Goal: Find specific page/section: Find specific page/section

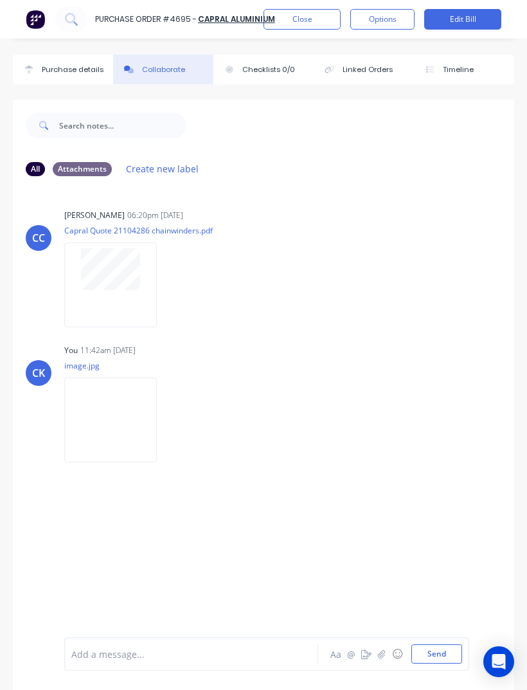
click at [38, 13] on img at bounding box center [35, 19] width 19 height 19
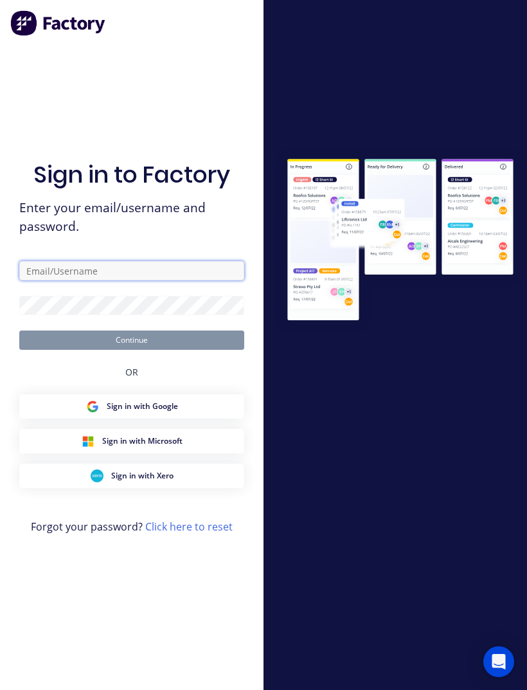
click at [207, 280] on input "text" at bounding box center [131, 270] width 225 height 19
click at [349, 125] on div at bounding box center [396, 345] width 264 height 690
click at [201, 280] on input "text" at bounding box center [131, 270] width 225 height 19
type input "c"
type input "C"
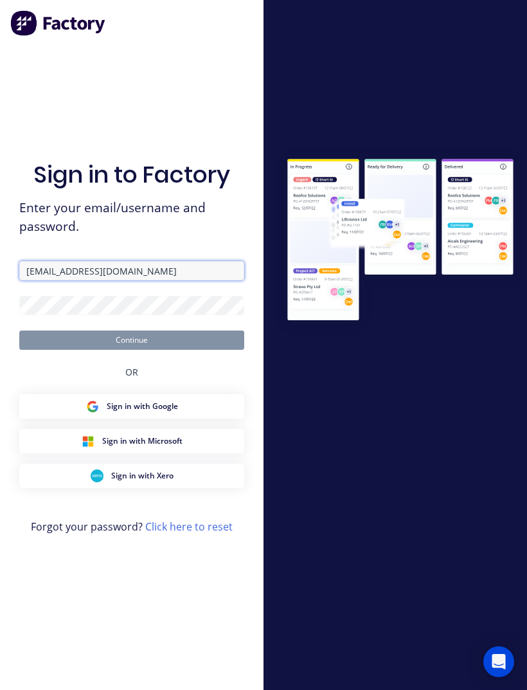
type input "[EMAIL_ADDRESS][DOMAIN_NAME]"
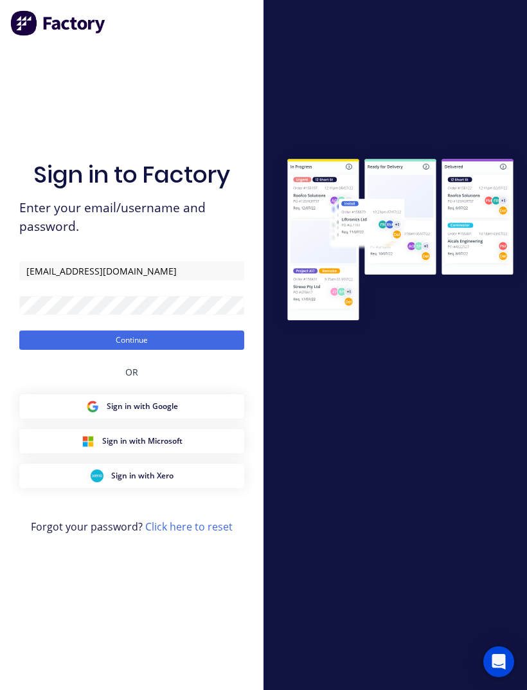
click at [203, 350] on button "Continue" at bounding box center [131, 340] width 225 height 19
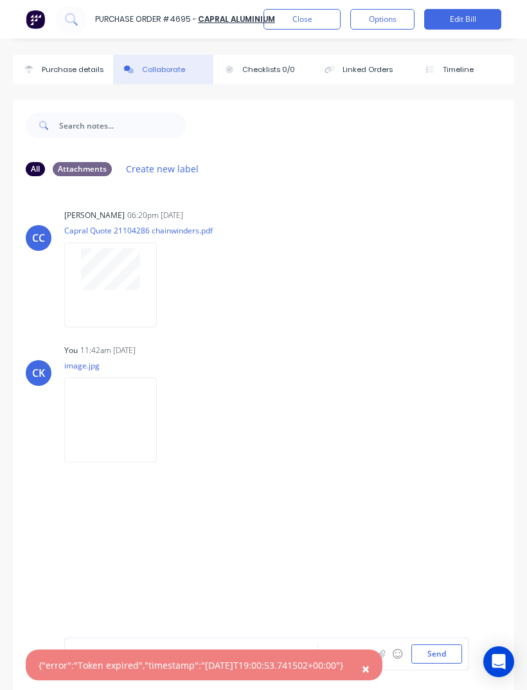
click at [314, 21] on button "Close" at bounding box center [302, 19] width 77 height 21
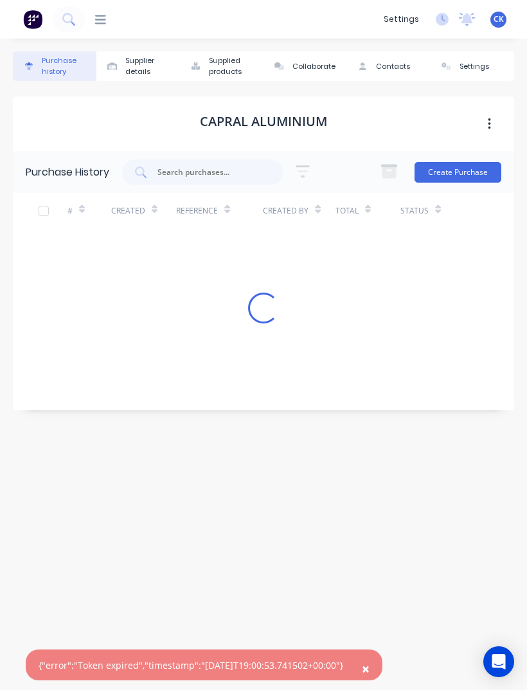
click at [105, 14] on icon at bounding box center [100, 20] width 11 height 12
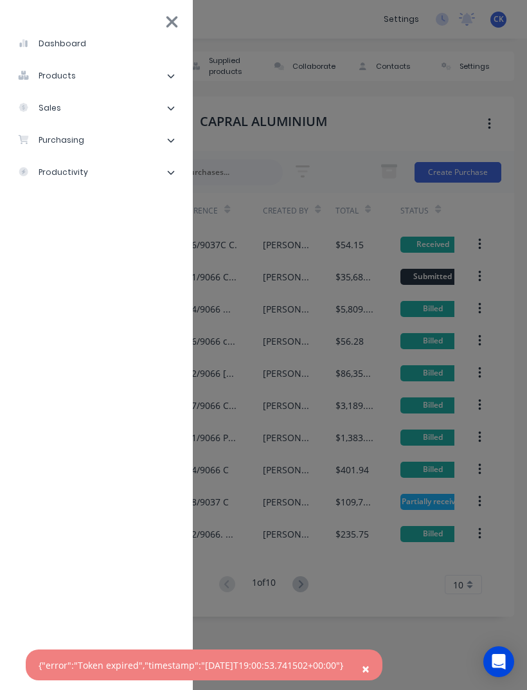
click at [160, 132] on li "purchasing" at bounding box center [96, 140] width 172 height 32
click at [162, 172] on li "Purchase Orders" at bounding box center [102, 172] width 162 height 32
click at [102, 168] on div "Purchase Orders" at bounding box center [72, 173] width 89 height 12
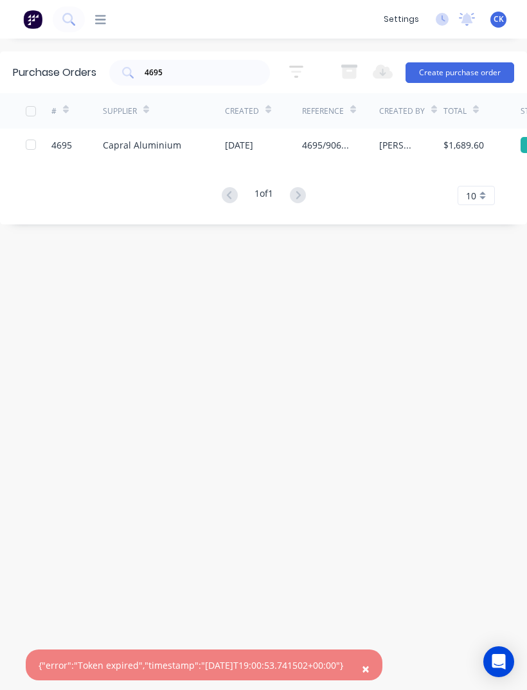
click at [231, 79] on input "4695" at bounding box center [196, 72] width 107 height 13
type input "4"
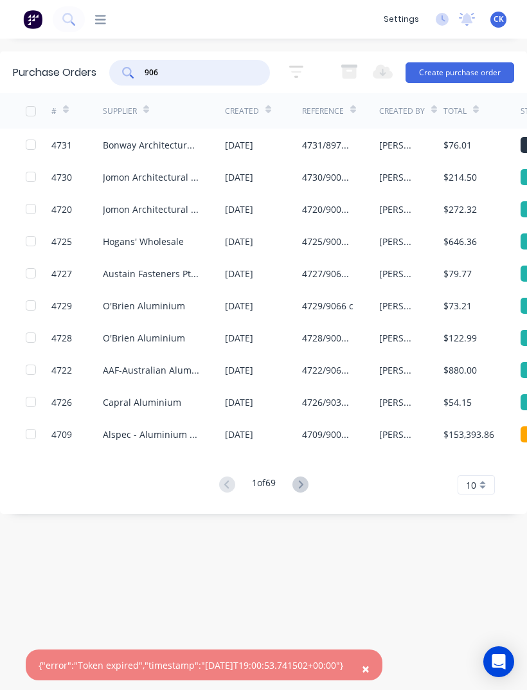
type input "9066"
click at [153, 340] on div "Capral Aluminium" at bounding box center [142, 338] width 78 height 14
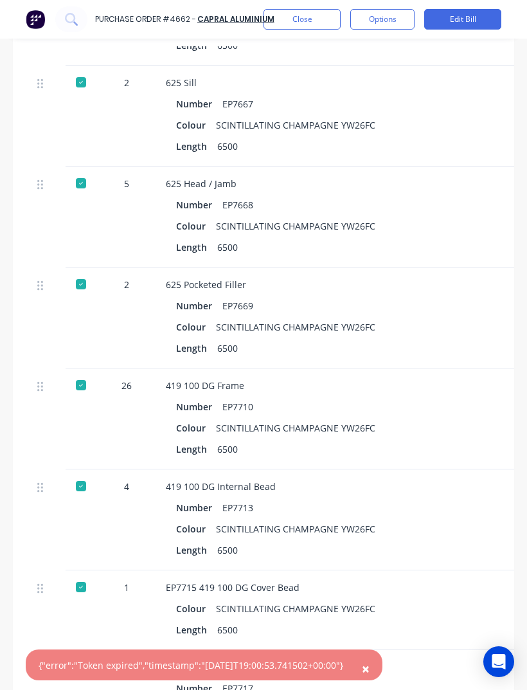
click at [428, 419] on div "Colour SCINTILLATING CHAMPAGNE YW26FC" at bounding box center [445, 428] width 538 height 19
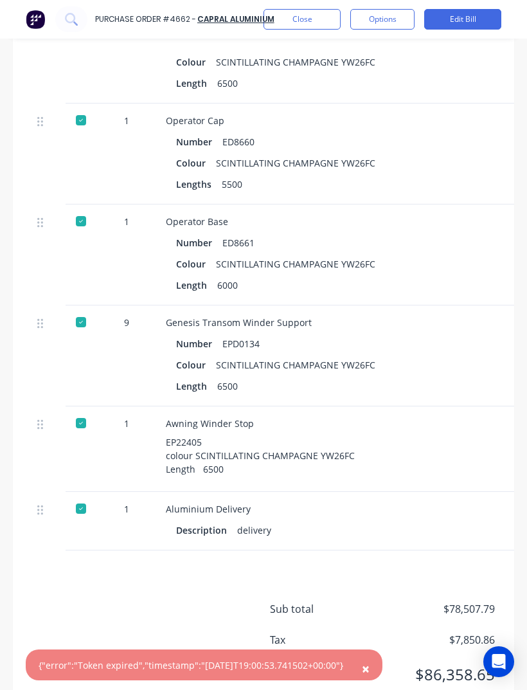
click at [311, 14] on button "Close" at bounding box center [302, 19] width 77 height 21
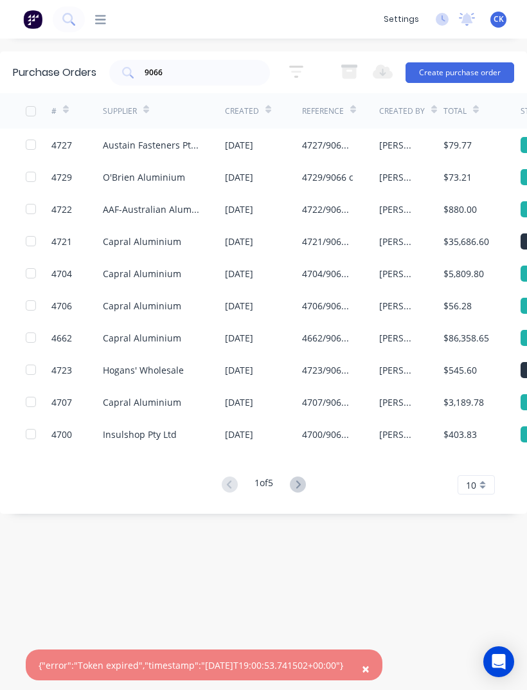
click at [370, 233] on div "4721/9066 C. Curtain Wall" at bounding box center [340, 241] width 77 height 32
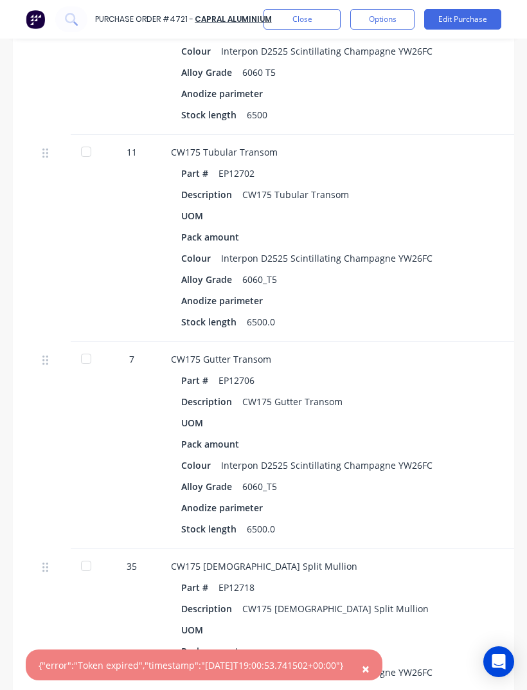
scroll to position [756, 0]
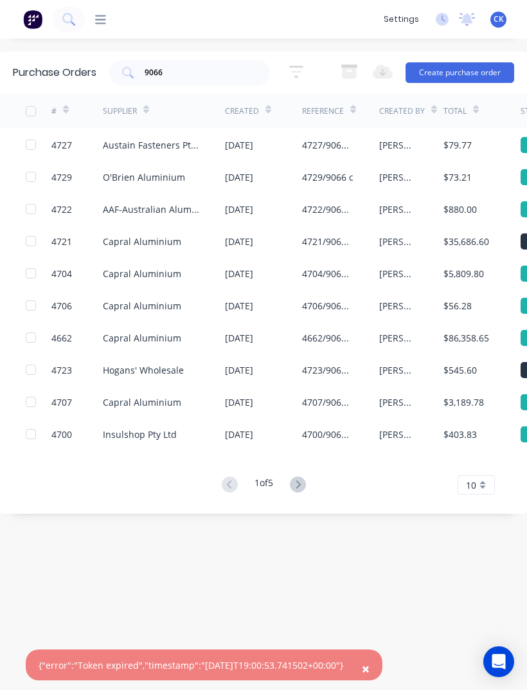
click at [299, 490] on icon at bounding box center [298, 484] width 16 height 16
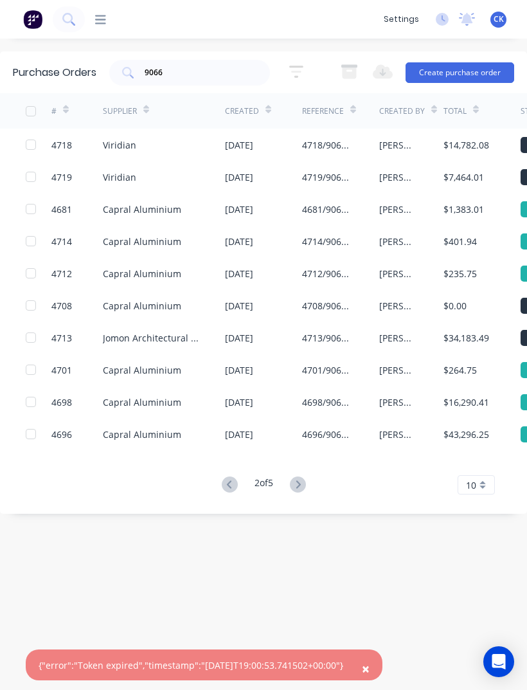
click at [306, 491] on icon at bounding box center [298, 484] width 16 height 16
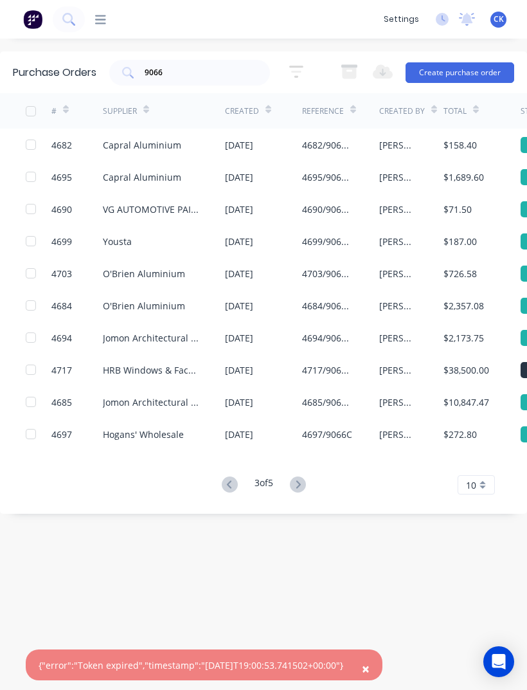
click at [218, 490] on button at bounding box center [230, 485] width 24 height 19
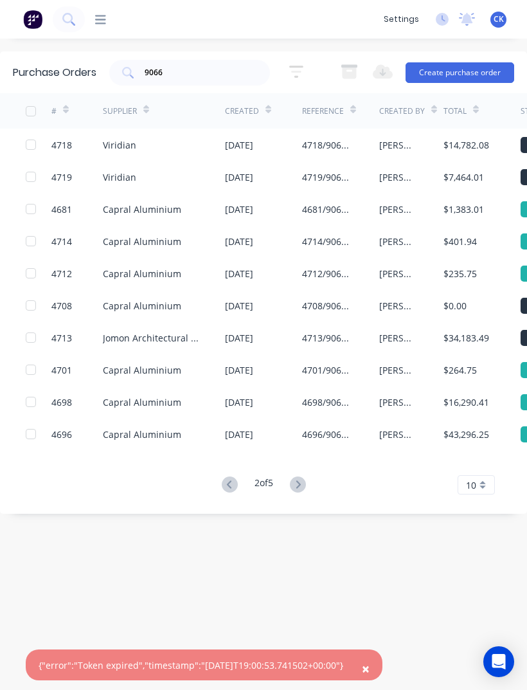
click at [300, 485] on icon at bounding box center [298, 484] width 5 height 8
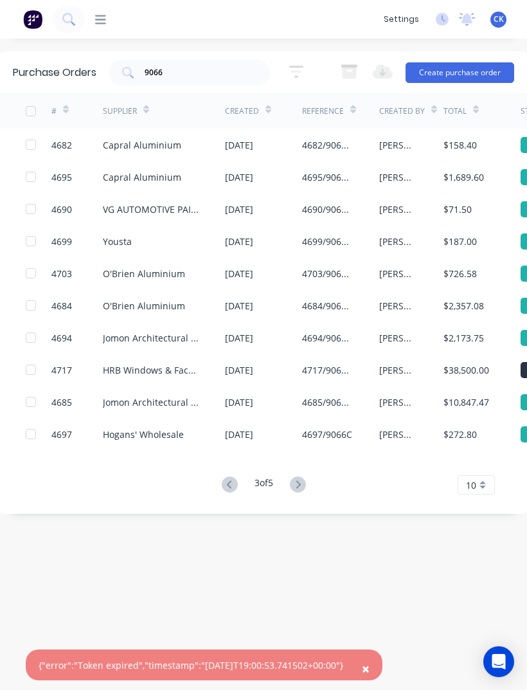
click at [300, 483] on icon at bounding box center [298, 484] width 5 height 8
click at [305, 481] on icon at bounding box center [298, 484] width 16 height 16
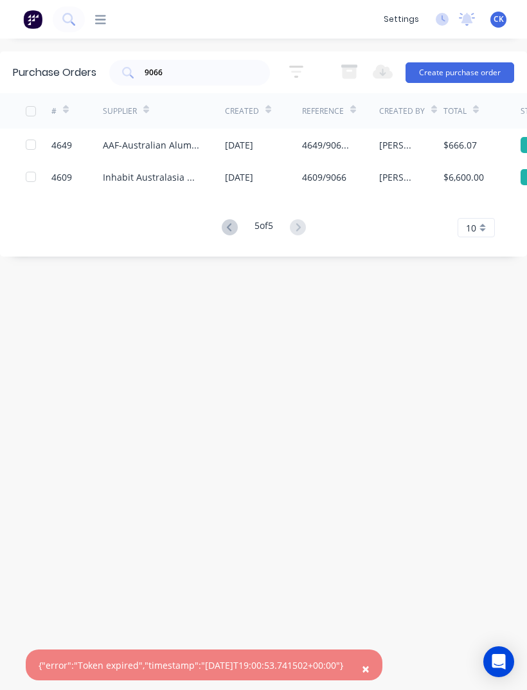
click at [227, 229] on icon at bounding box center [228, 227] width 5 height 8
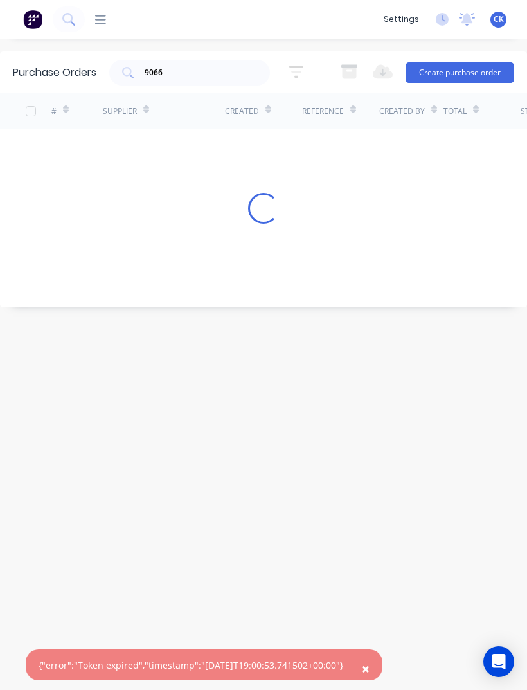
click at [242, 78] on input "9066" at bounding box center [196, 72] width 107 height 13
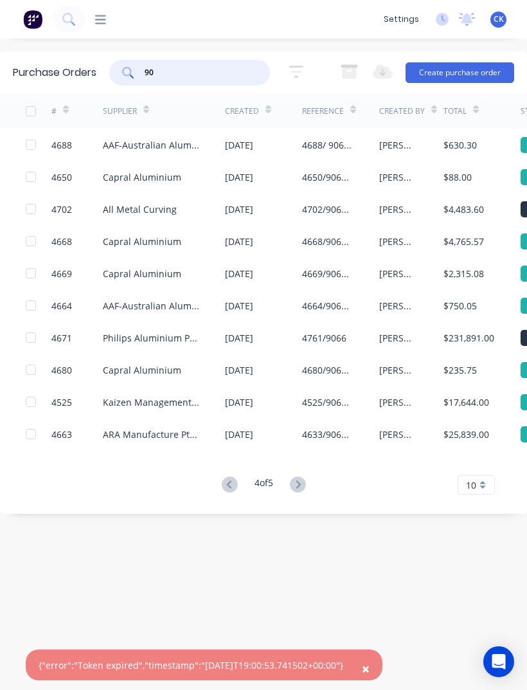
type input "9"
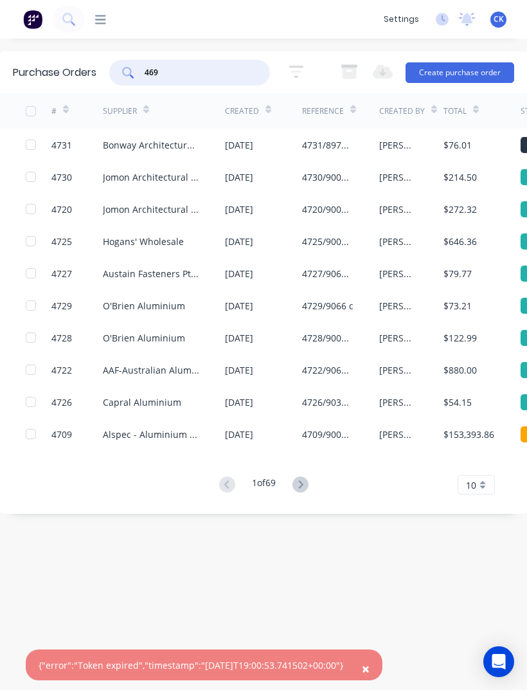
type input "4696"
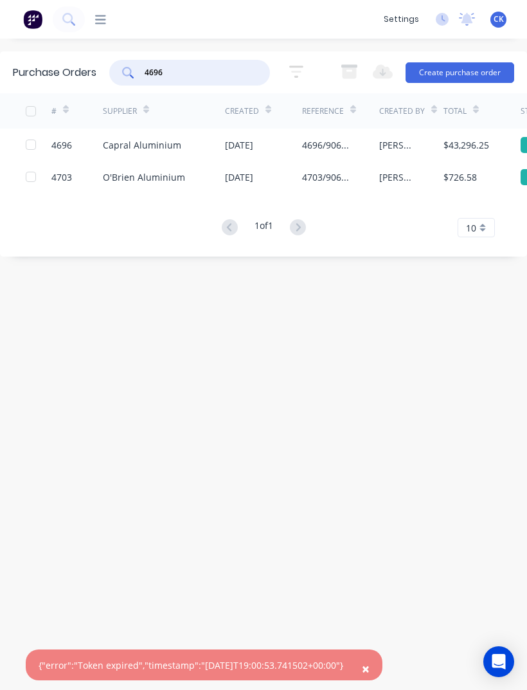
click at [400, 144] on div "[PERSON_NAME]" at bounding box center [398, 145] width 39 height 14
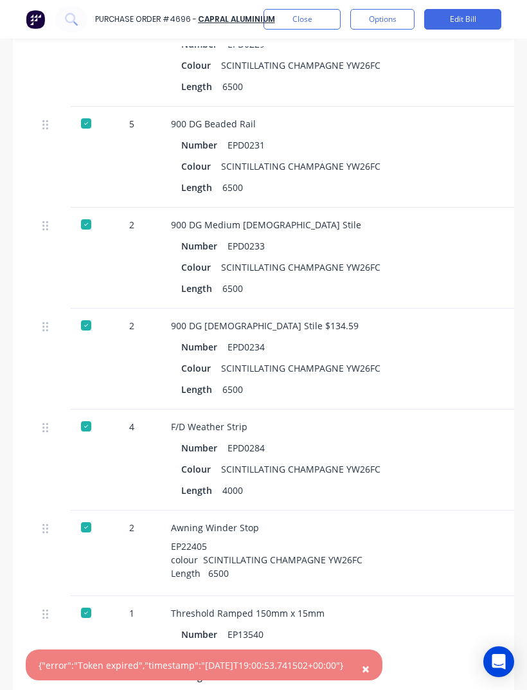
scroll to position [6164, -1]
